Goal: Information Seeking & Learning: Learn about a topic

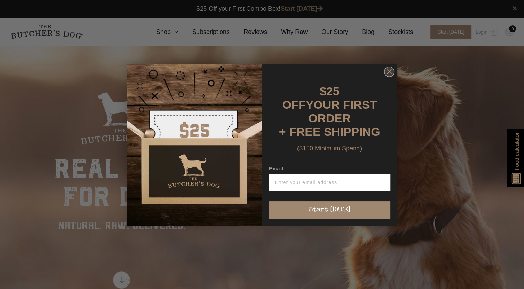
click at [391, 74] on circle "Close dialog" at bounding box center [389, 71] width 10 height 10
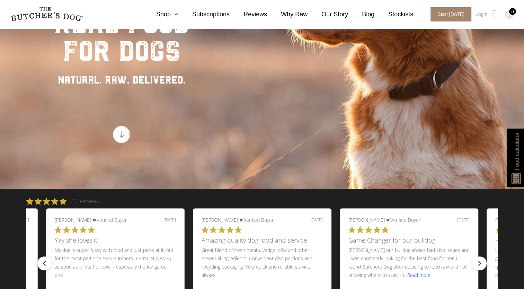
scroll to position [143, 0]
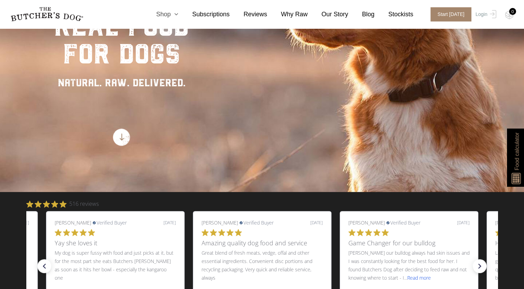
click at [178, 15] on icon at bounding box center [175, 14] width 8 height 6
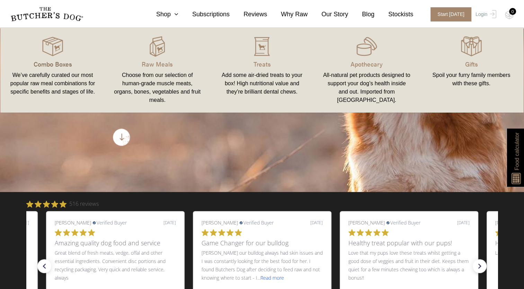
click at [55, 65] on p "Combo Boxes" at bounding box center [53, 63] width 88 height 9
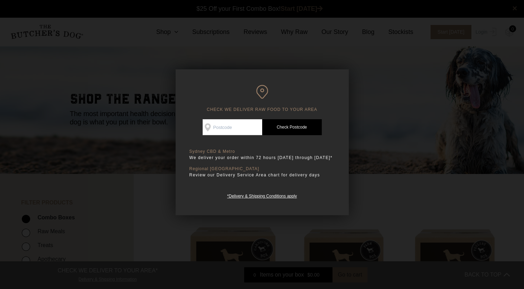
click at [307, 56] on div at bounding box center [262, 144] width 524 height 289
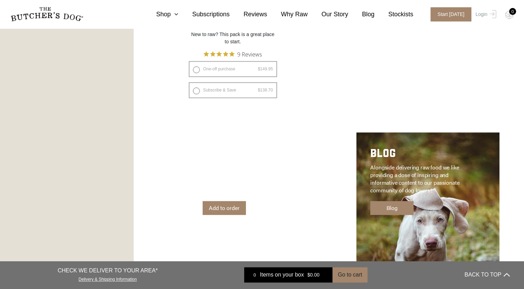
scroll to position [574, 0]
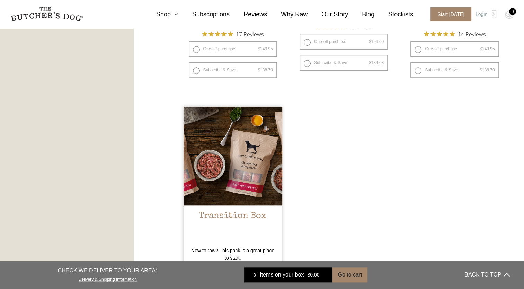
click at [227, 162] on img at bounding box center [232, 156] width 99 height 99
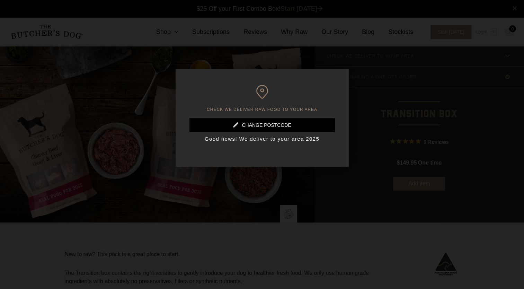
click at [325, 239] on div at bounding box center [262, 144] width 524 height 289
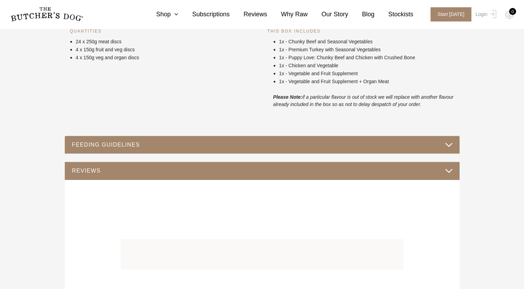
scroll to position [300, 0]
click at [318, 142] on button "FEEDING GUIDELINES" at bounding box center [262, 144] width 381 height 9
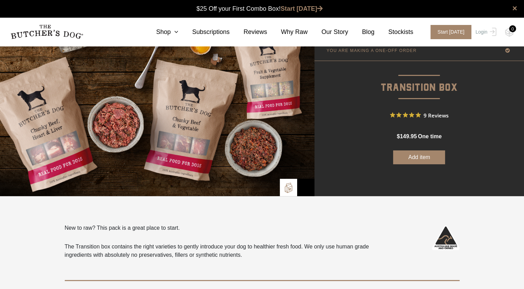
scroll to position [0, 0]
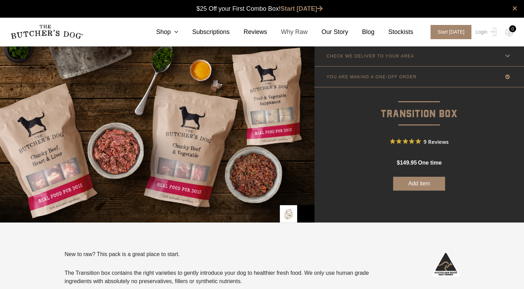
click at [298, 36] on link "Why Raw" at bounding box center [287, 31] width 41 height 9
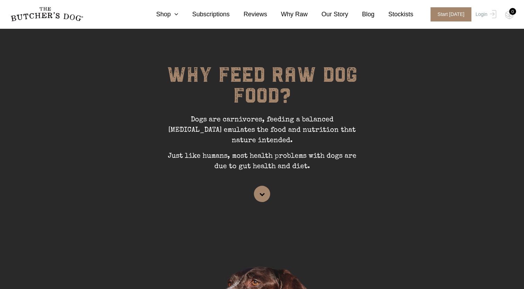
scroll to position [19, 0]
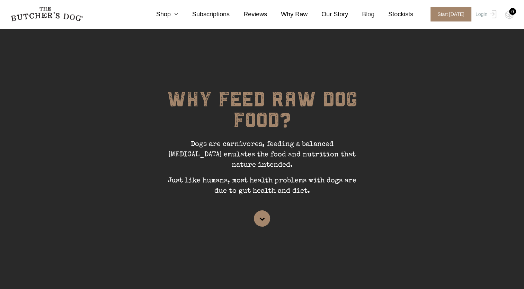
click at [372, 15] on link "Blog" at bounding box center [361, 14] width 26 height 9
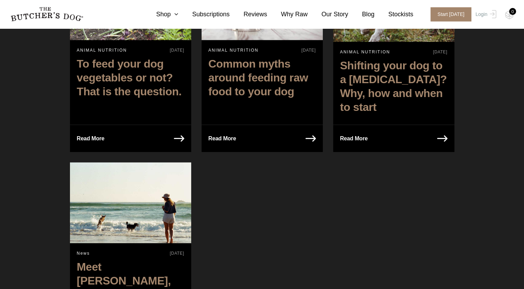
scroll to position [1689, 0]
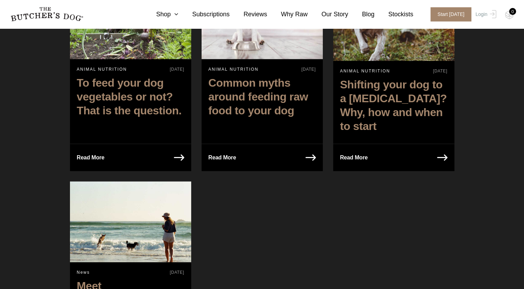
click at [376, 74] on h2 "Shifting your dog to a raw diet? Why, how and when to start" at bounding box center [393, 107] width 121 height 66
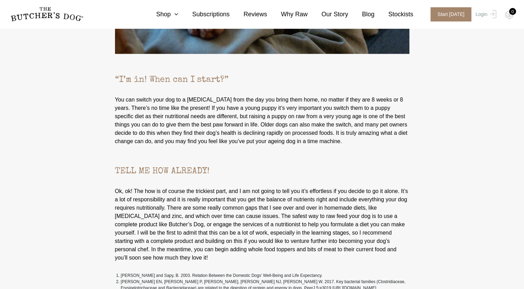
scroll to position [1281, 0]
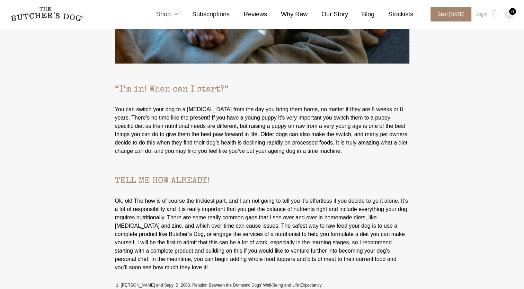
click at [178, 17] on link "Shop" at bounding box center [160, 14] width 36 height 9
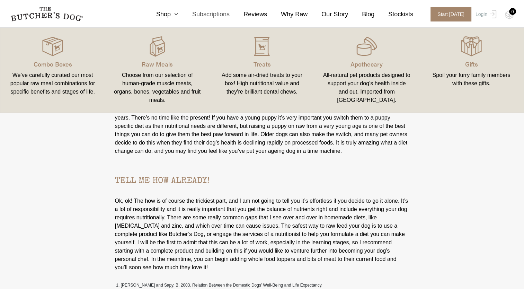
click at [215, 15] on link "Subscriptions" at bounding box center [203, 14] width 51 height 9
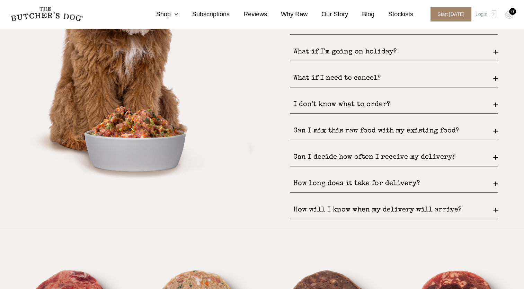
scroll to position [974, 0]
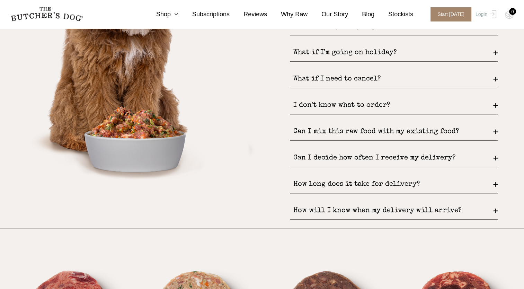
click at [348, 102] on div "I don't know what to order?" at bounding box center [394, 106] width 208 height 18
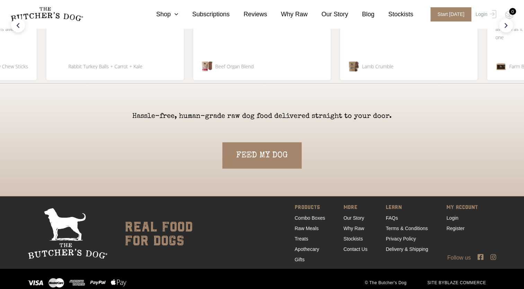
scroll to position [1548, 0]
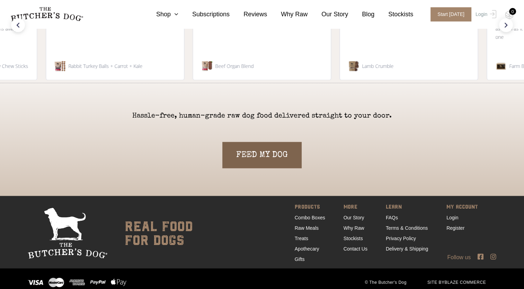
click at [275, 152] on link "FEED MY DOG" at bounding box center [261, 155] width 79 height 26
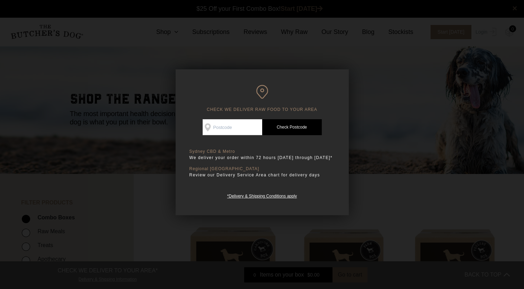
click at [136, 195] on div at bounding box center [262, 144] width 524 height 289
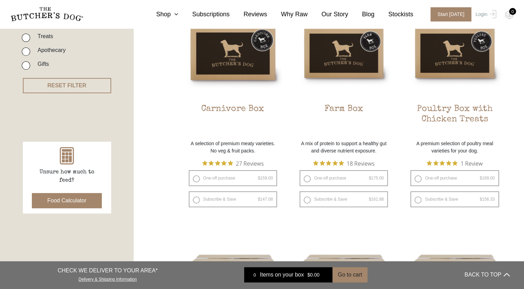
scroll to position [209, 0]
click at [69, 199] on button "Food Calculator" at bounding box center [67, 199] width 70 height 15
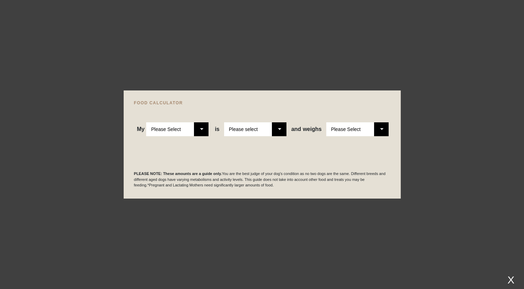
click at [203, 129] on select "Please Select Adult Dog Puppy" at bounding box center [177, 129] width 62 height 14
select select "adult"
click at [146, 122] on select "Please Select Adult Dog Puppy" at bounding box center [177, 129] width 62 height 14
click at [274, 130] on select "Please select a healthy weight overweight" at bounding box center [255, 129] width 62 height 14
select select "0"
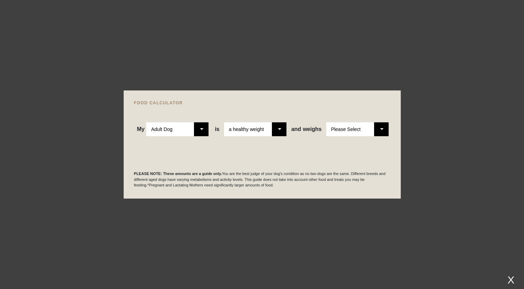
click at [225, 122] on select "Please select a healthy weight overweight" at bounding box center [255, 129] width 62 height 14
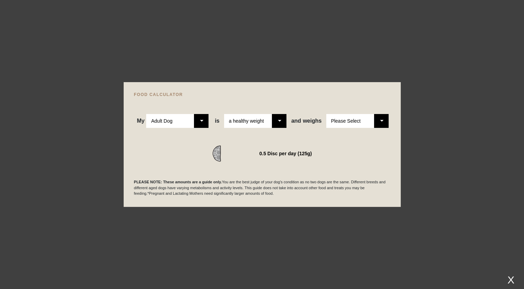
click at [375, 119] on select "Please Select 1kg 2kg 3kg 4kg 5kg 6kg 7kg 8kg 9kg 10kg 11kg 12kg 13kg 14kg 15kg…" at bounding box center [357, 121] width 62 height 14
click at [326, 114] on select "Please Select 1kg 2kg 3kg 4kg 5kg 6kg 7kg 8kg 9kg 10kg 11kg 12kg 13kg 14kg 15kg…" at bounding box center [357, 121] width 62 height 14
click at [378, 118] on select "Please Select 1kg 2kg 3kg 4kg 5kg 6kg 7kg 8kg 9kg 10kg 11kg 12kg 13kg 14kg 15kg…" at bounding box center [357, 121] width 62 height 14
select select "22"
click at [326, 114] on select "Please Select 1kg 2kg 3kg 4kg 5kg 6kg 7kg 8kg 9kg 10kg 11kg 12kg 13kg 14kg 15kg…" at bounding box center [357, 121] width 62 height 14
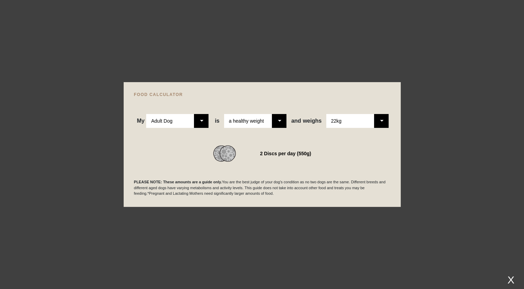
click at [268, 52] on div at bounding box center [262, 144] width 524 height 289
click at [268, 70] on div at bounding box center [262, 144] width 524 height 289
click at [510, 277] on div "X" at bounding box center [510, 279] width 12 height 11
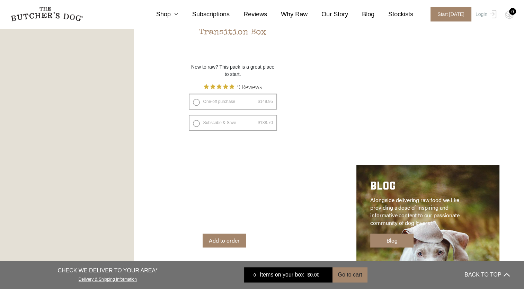
scroll to position [771, 0]
